Goal: Task Accomplishment & Management: Manage account settings

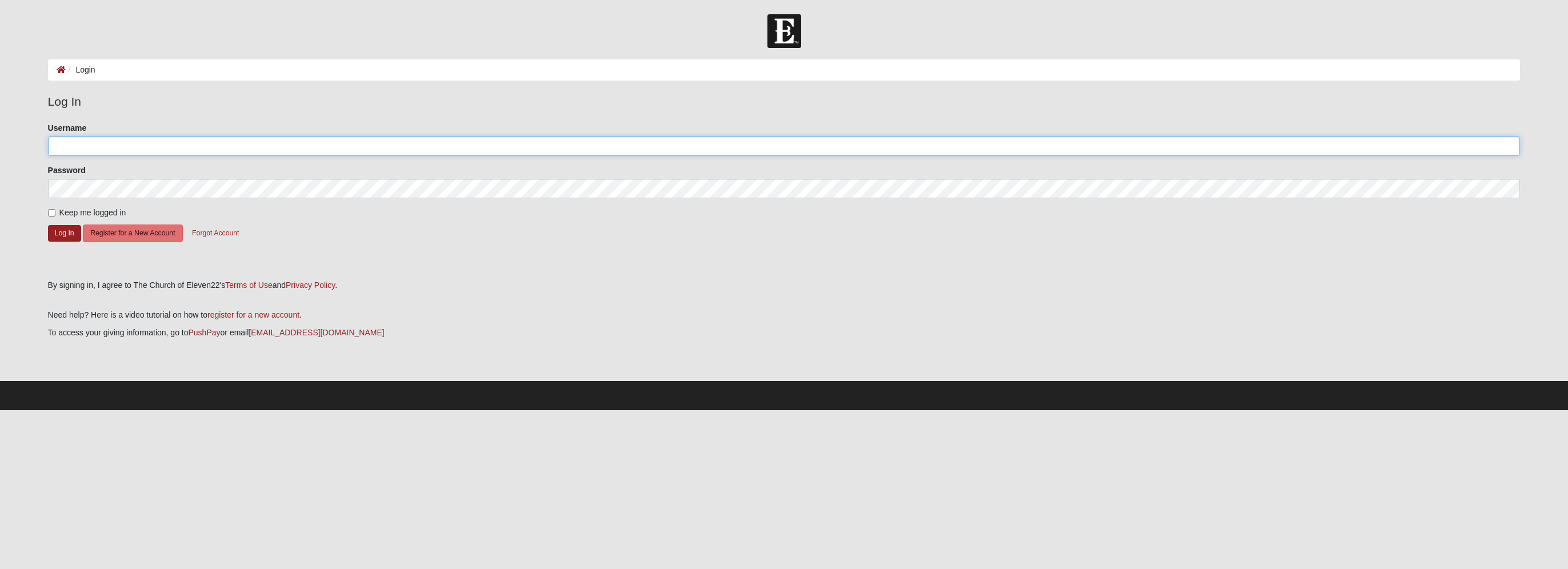
click at [69, 140] on input "Username" at bounding box center [784, 146] width 1472 height 20
type input "rshofstra@me.com"
click at [67, 228] on button "Log In" at bounding box center [64, 233] width 33 height 17
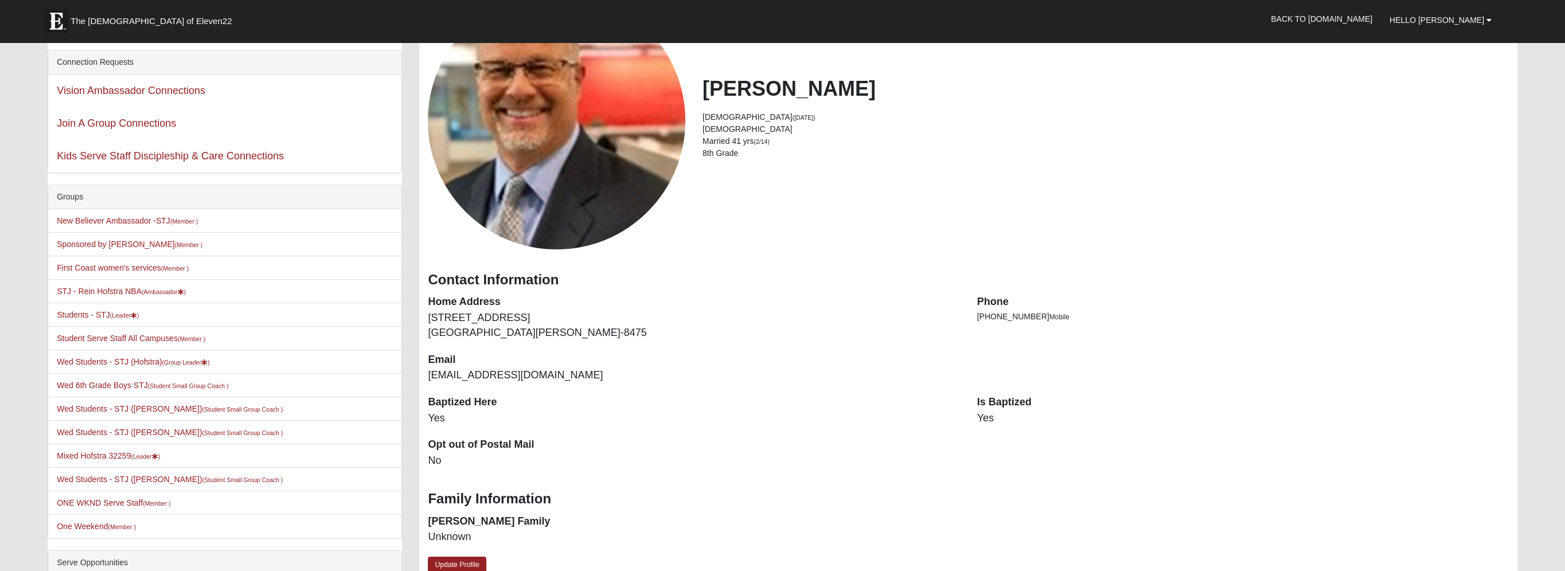
scroll to position [172, 0]
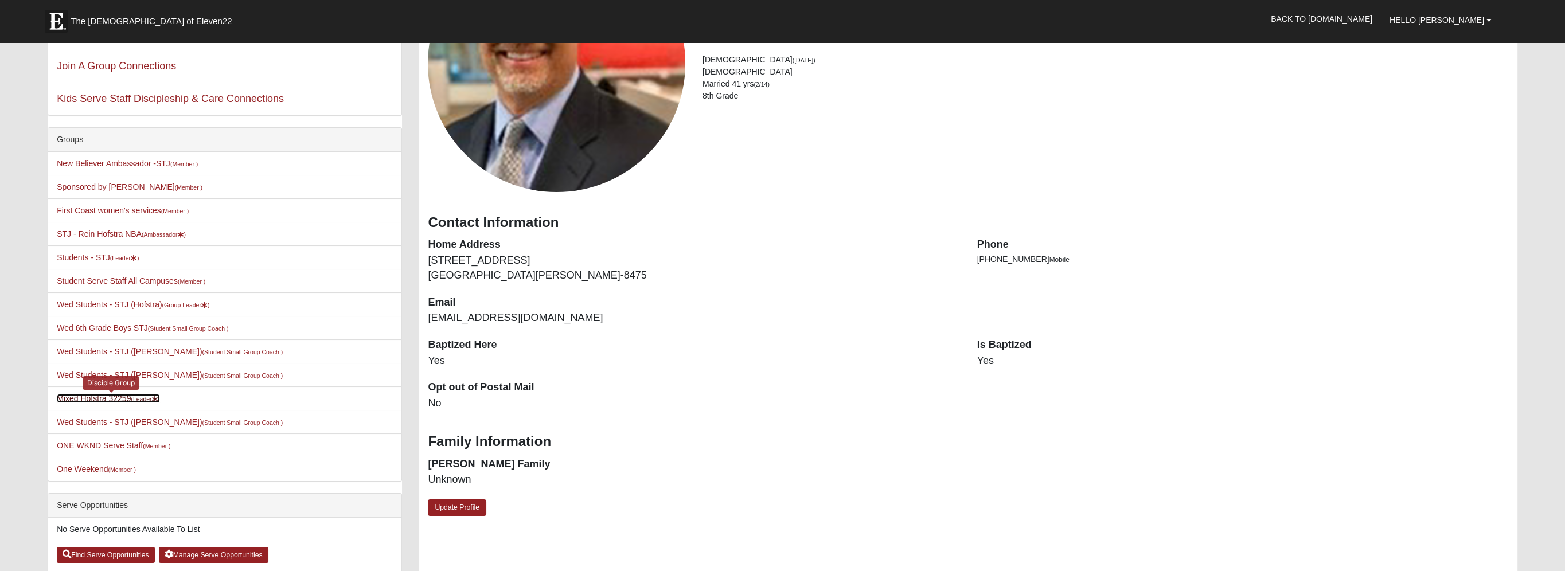
click at [94, 397] on link "Mixed Hofstra 32259 (Leader )" at bounding box center [108, 398] width 103 height 9
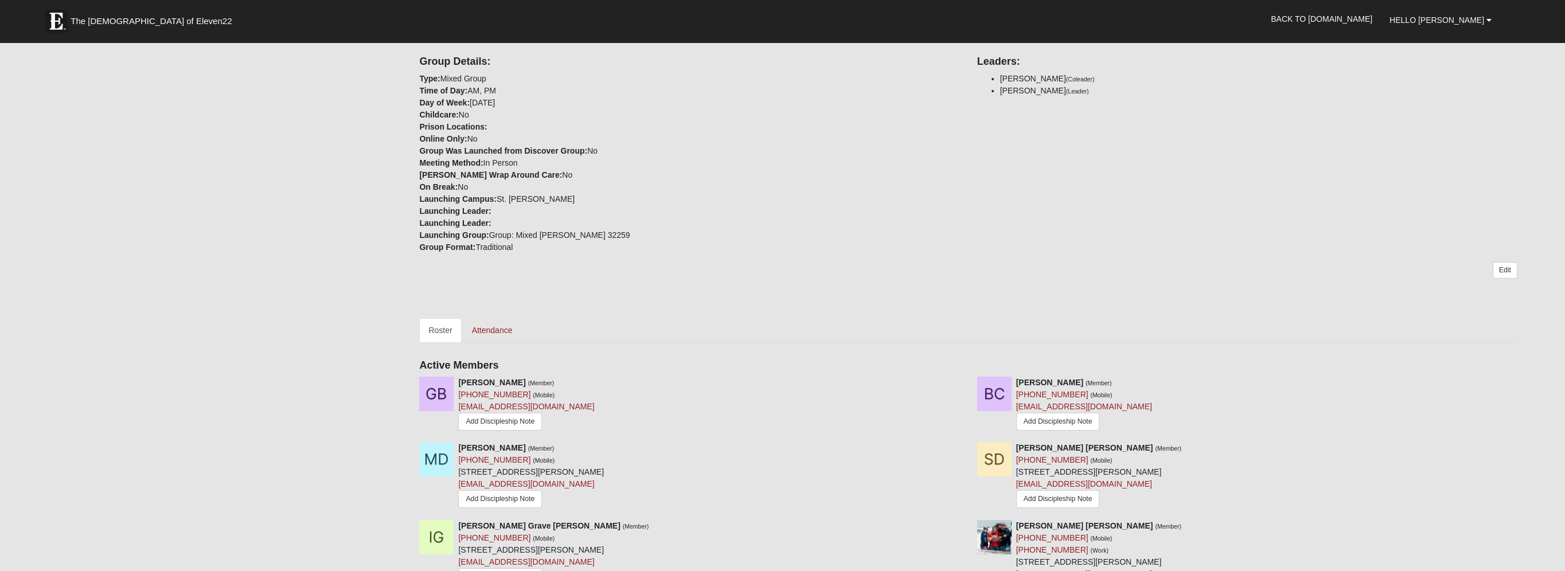
scroll to position [401, 0]
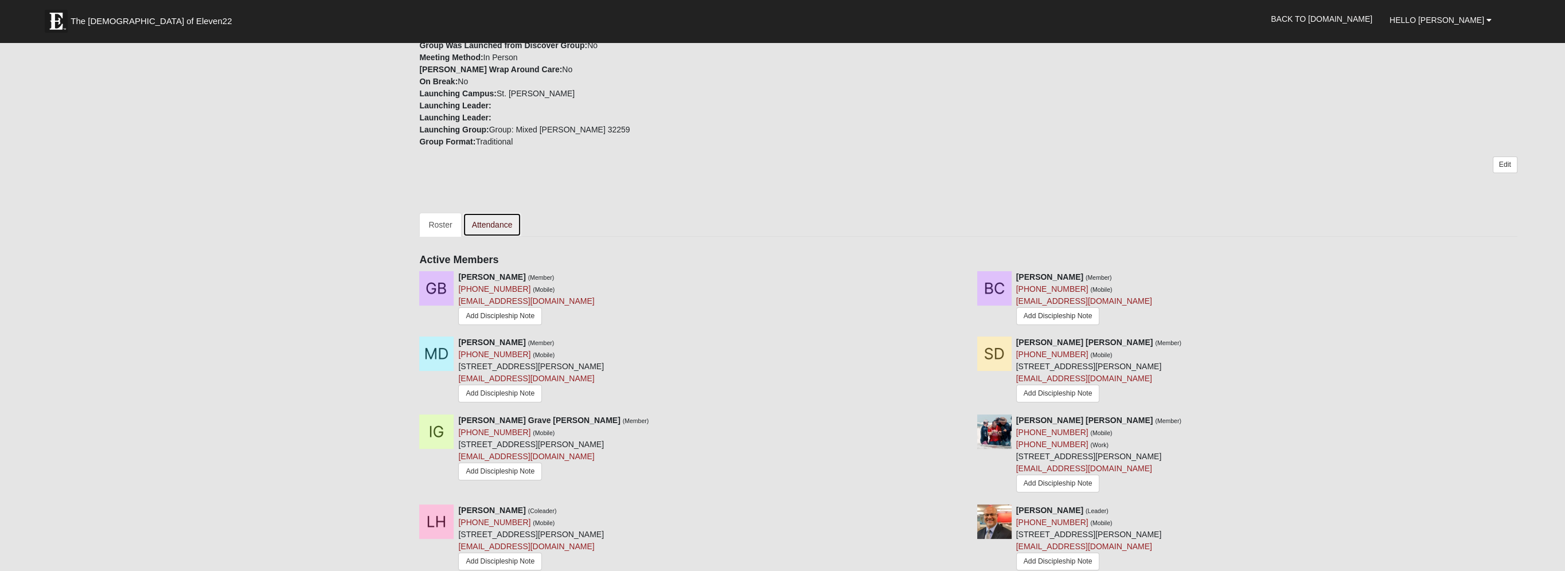
click at [498, 213] on link "Attendance" at bounding box center [492, 225] width 59 height 24
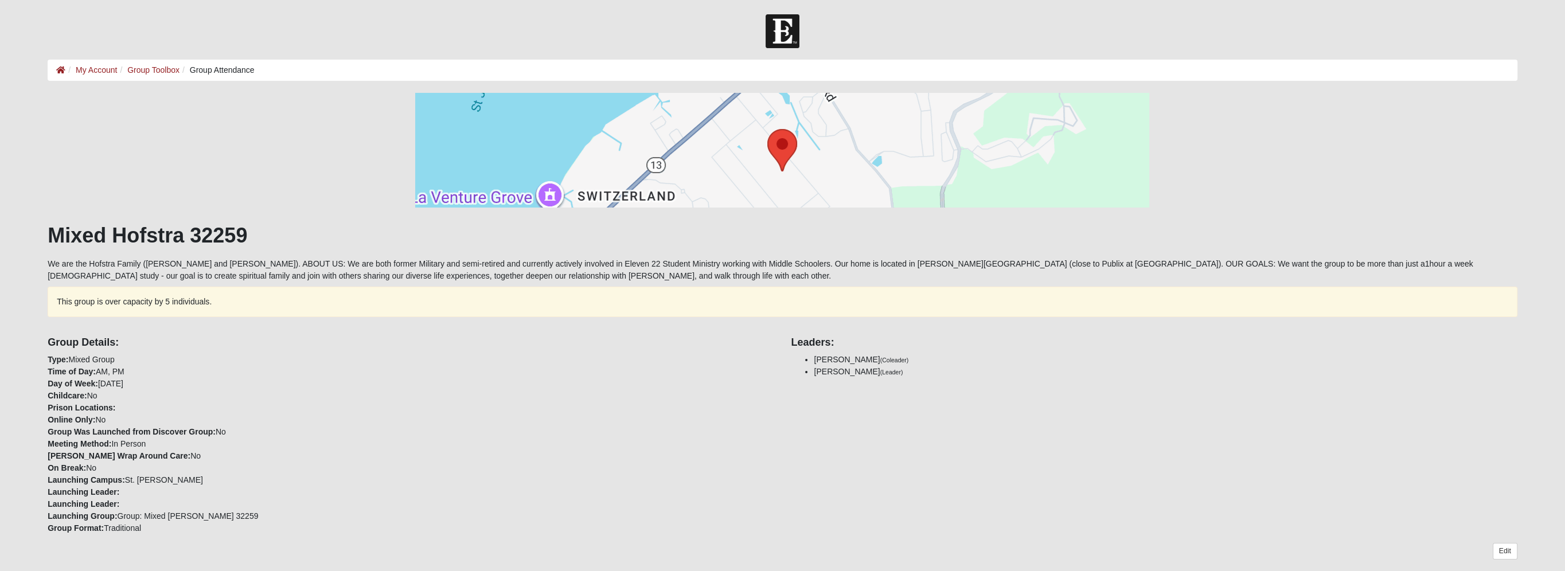
click at [172, 137] on div at bounding box center [783, 150] width 1470 height 115
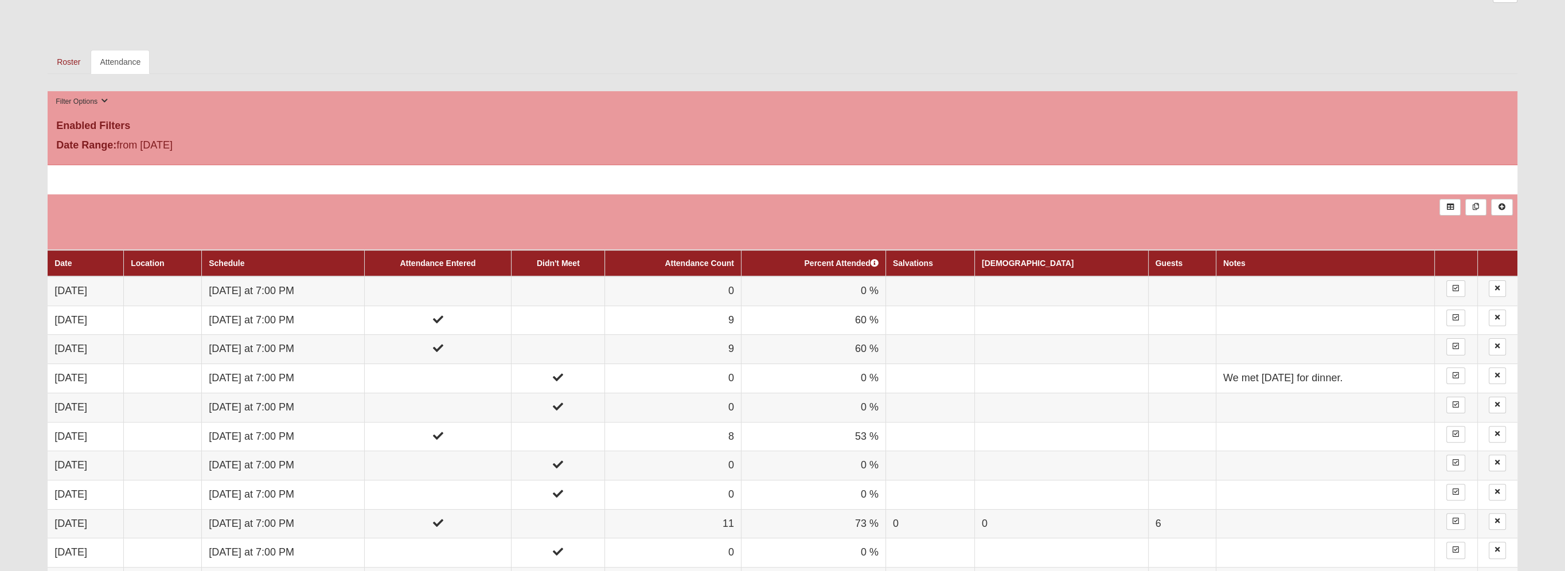
scroll to position [574, 0]
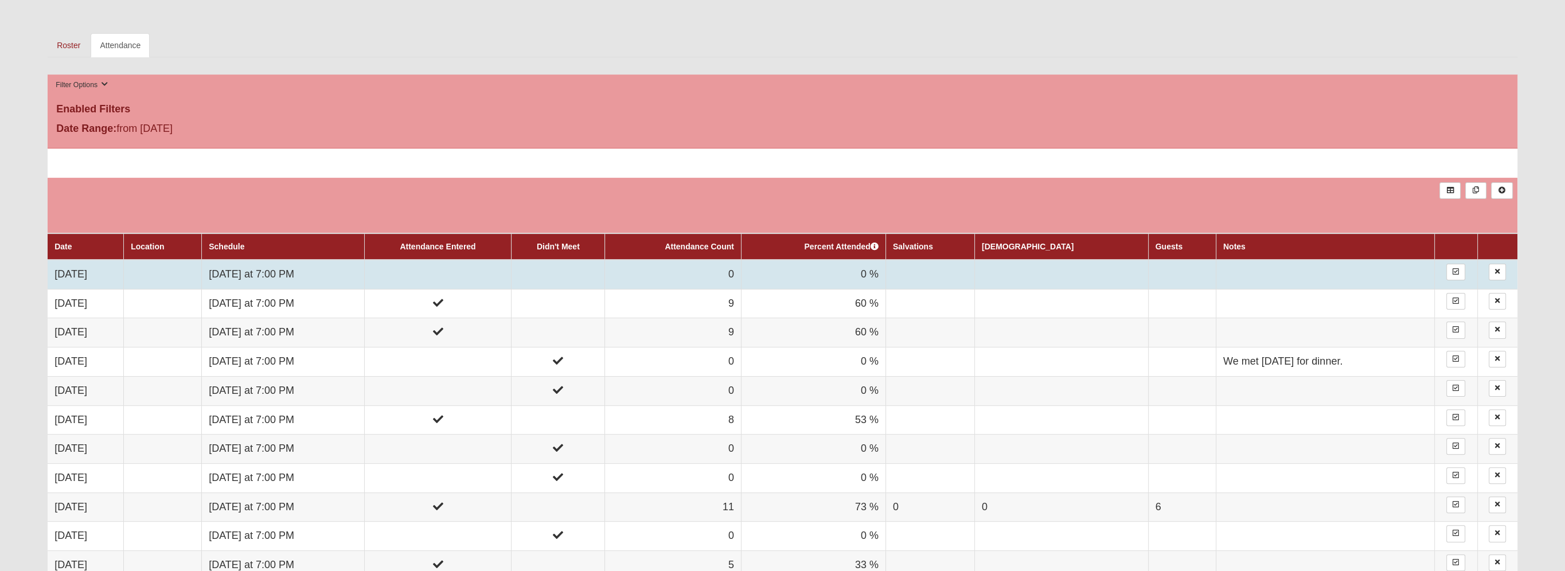
click at [461, 264] on td at bounding box center [437, 274] width 147 height 29
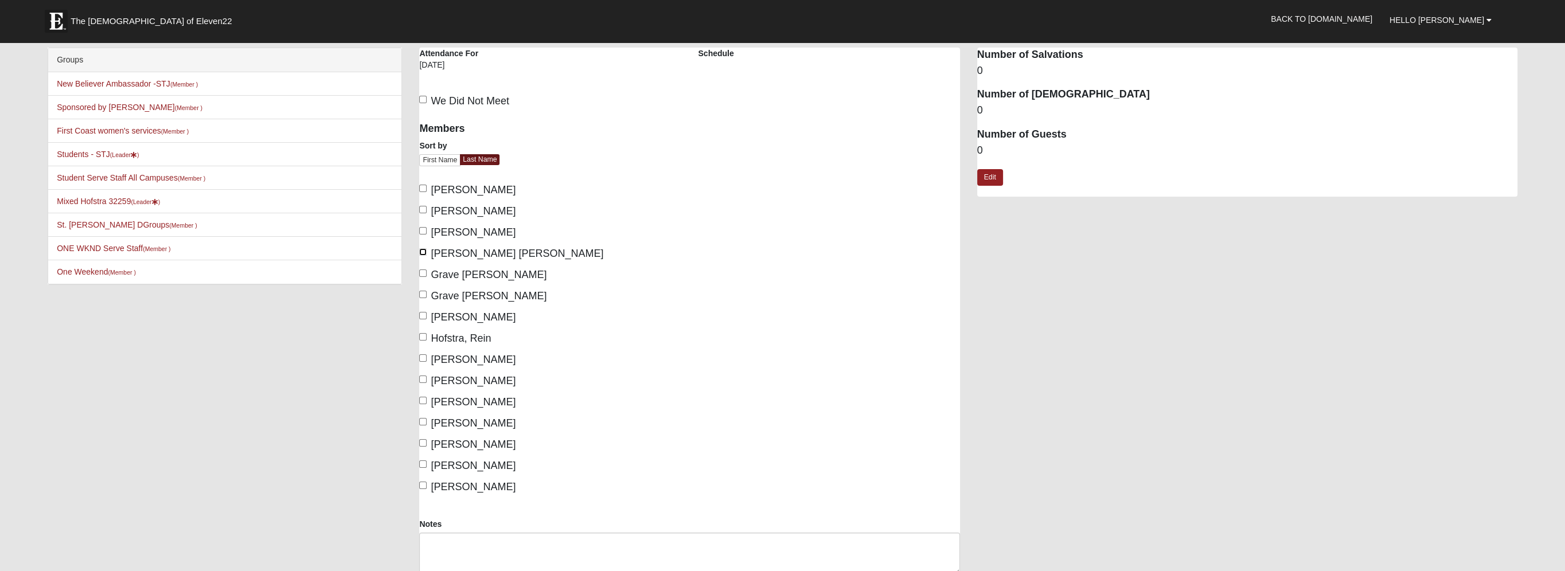
click at [423, 251] on input "[PERSON_NAME] [PERSON_NAME]" at bounding box center [422, 251] width 7 height 7
checkbox input "true"
click at [423, 271] on input "Grave [PERSON_NAME]" at bounding box center [422, 273] width 7 height 7
checkbox input "true"
click at [423, 291] on input "Grave [PERSON_NAME]" at bounding box center [422, 294] width 7 height 7
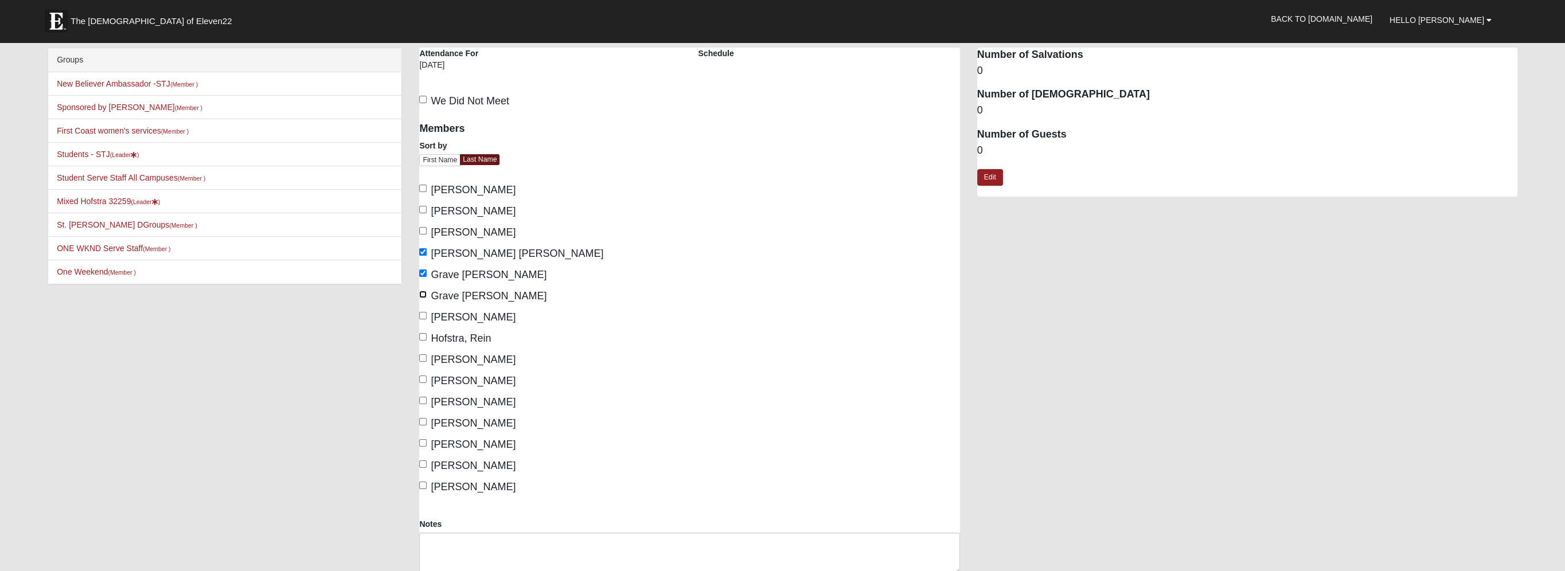
checkbox input "true"
click at [422, 315] on input "[PERSON_NAME]" at bounding box center [422, 315] width 7 height 7
checkbox input "true"
click at [424, 335] on input "Hofstra, Rein" at bounding box center [422, 336] width 7 height 7
checkbox input "true"
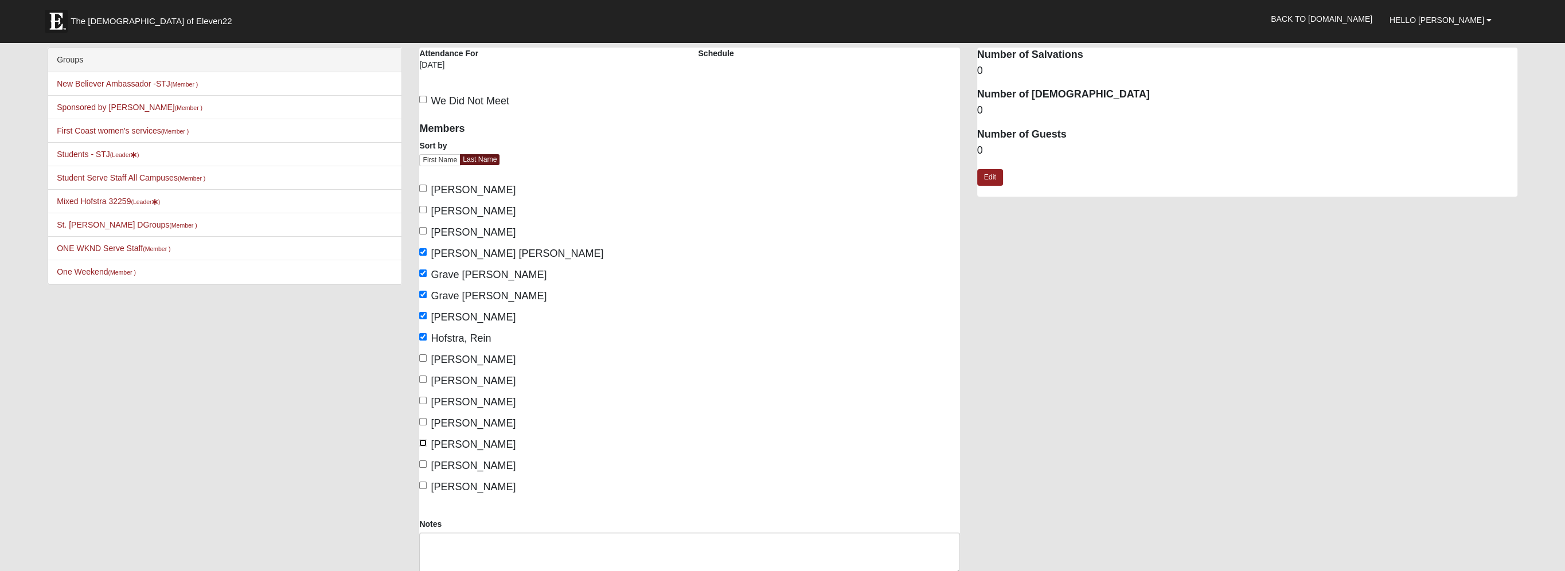
click at [424, 440] on input "[PERSON_NAME]" at bounding box center [422, 442] width 7 height 7
checkbox input "true"
click at [420, 462] on input "[PERSON_NAME]" at bounding box center [422, 464] width 7 height 7
checkbox input "true"
click at [422, 485] on input "[PERSON_NAME]" at bounding box center [422, 485] width 7 height 7
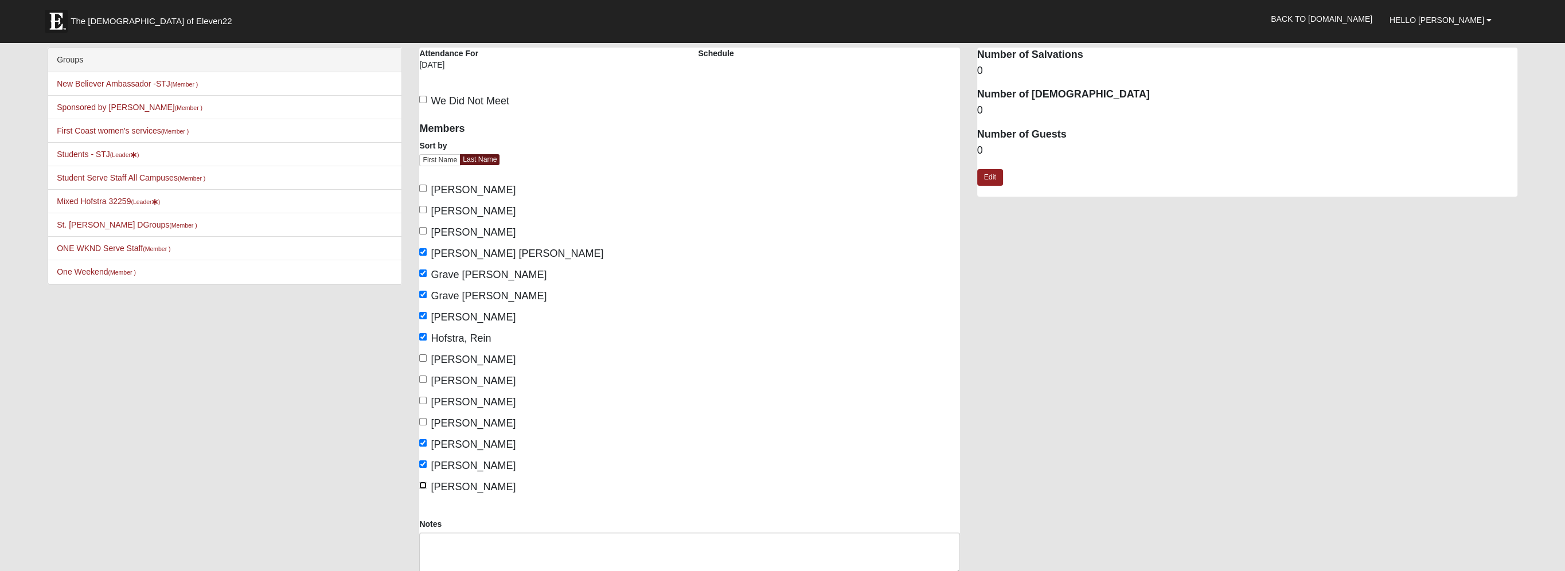
checkbox input "true"
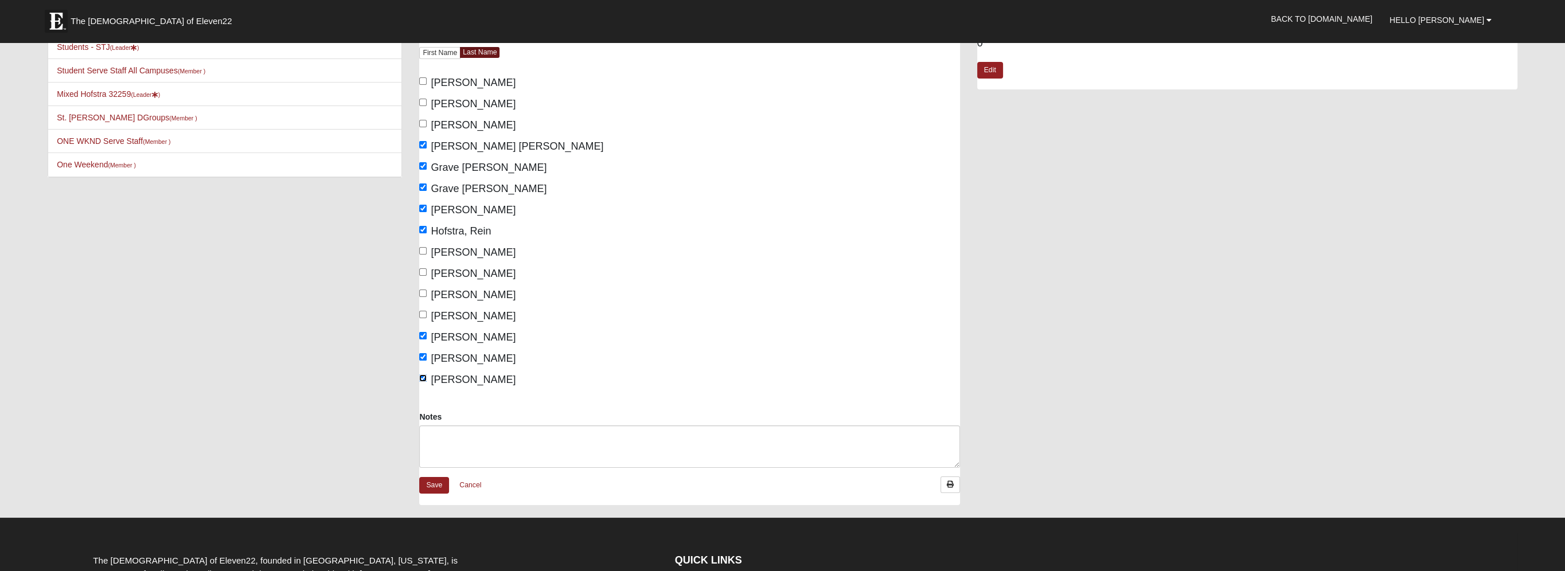
scroll to position [229, 0]
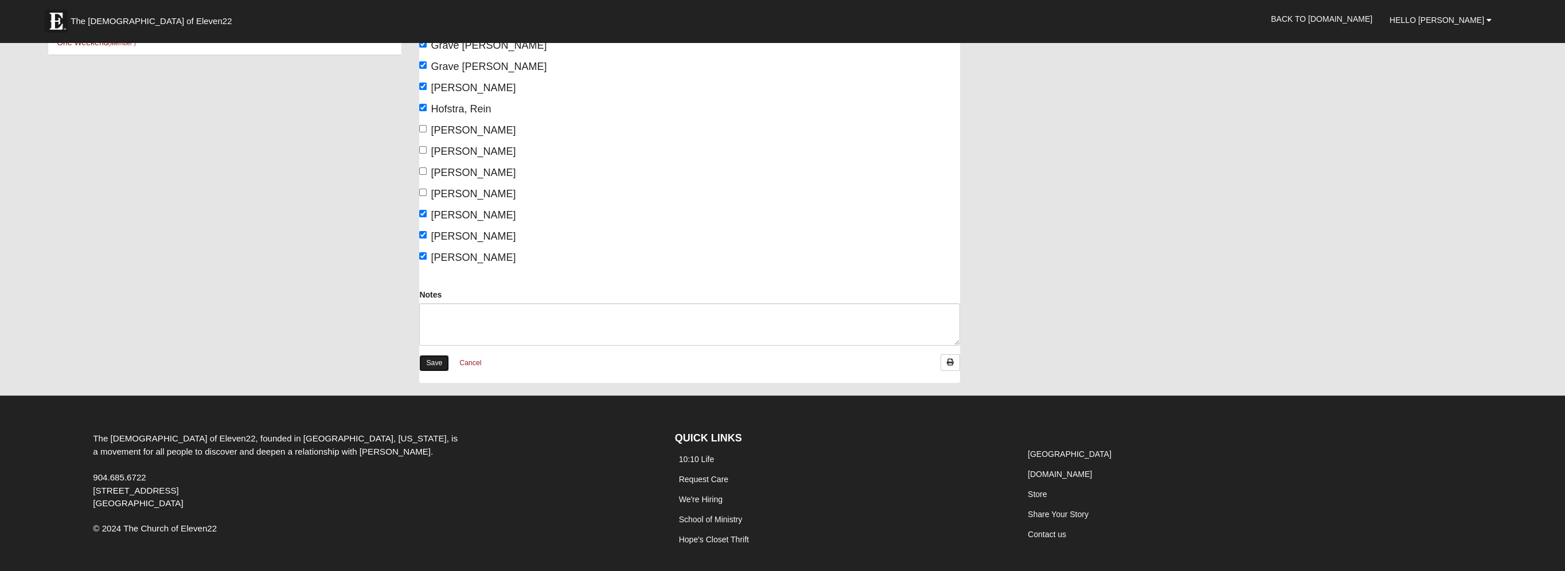
click at [438, 362] on link "Save" at bounding box center [434, 363] width 30 height 17
